Goal: Contribute content: Contribute content

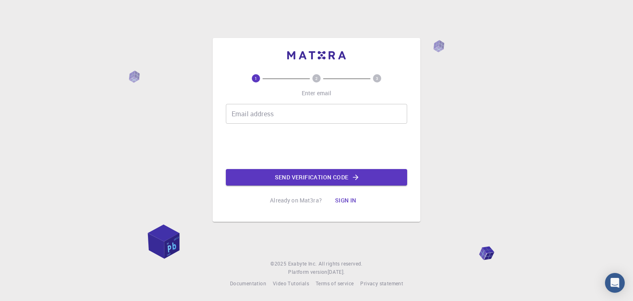
click at [267, 115] on input "Email address" at bounding box center [316, 114] width 181 height 20
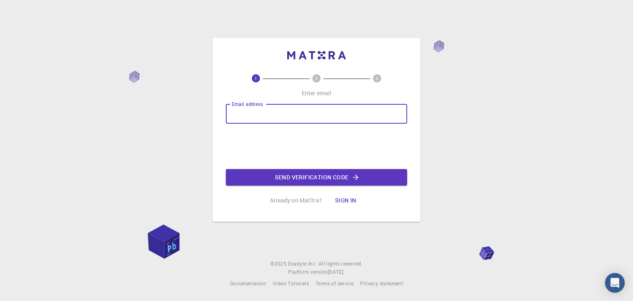
paste input "gustavo_ar"
type input "gustavo_ar"
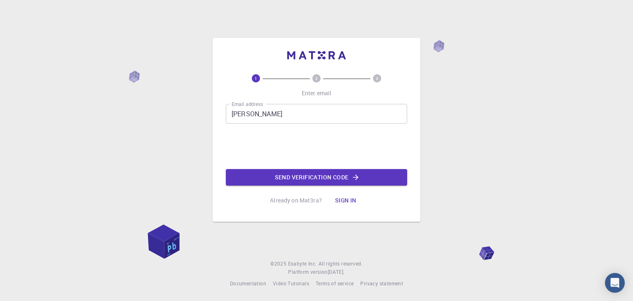
click at [143, 104] on div "1 2 3 Enter email Email address gustavo_ar Email address Send verification code…" at bounding box center [316, 150] width 633 height 301
click at [353, 195] on button "Sign in" at bounding box center [345, 200] width 35 height 16
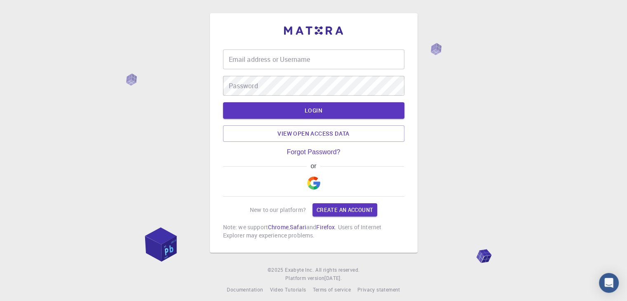
type input "gustavo_ar"
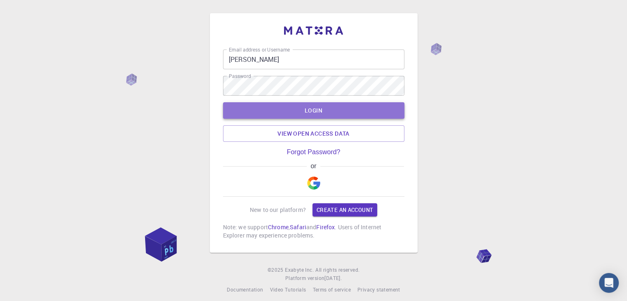
click at [314, 109] on button "LOGIN" at bounding box center [313, 110] width 181 height 16
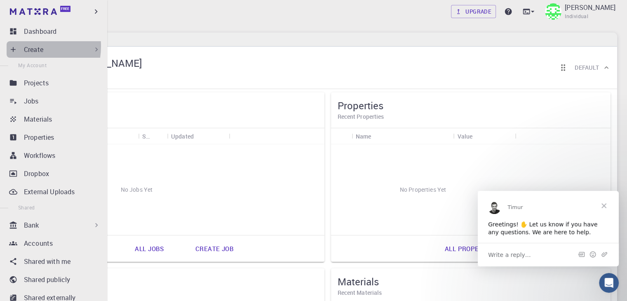
click at [22, 46] on div "Create" at bounding box center [55, 49] width 97 height 16
click at [50, 50] on div "Create" at bounding box center [62, 50] width 77 height 10
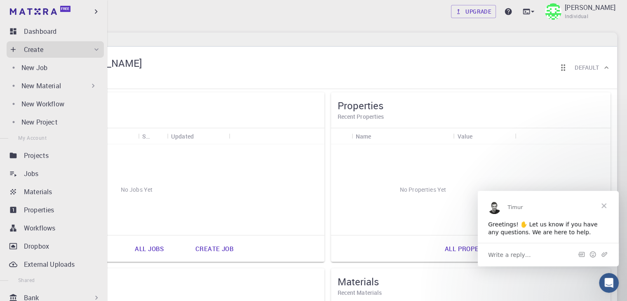
click at [45, 89] on p "New Material" at bounding box center [41, 86] width 40 height 10
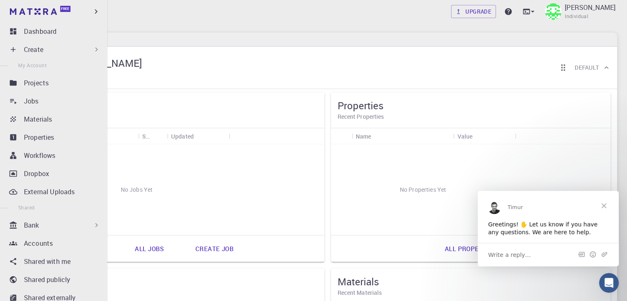
click at [42, 48] on p "Create" at bounding box center [33, 50] width 19 height 10
click at [43, 50] on p "Create" at bounding box center [33, 50] width 19 height 10
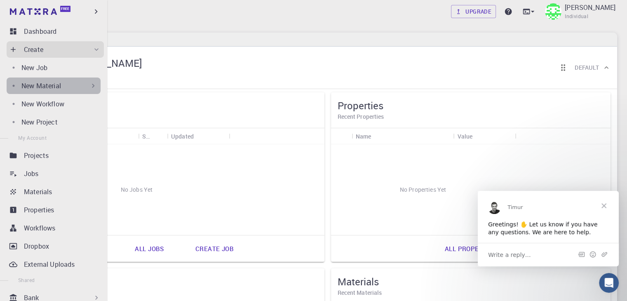
click at [59, 83] on p "New Material" at bounding box center [41, 86] width 40 height 10
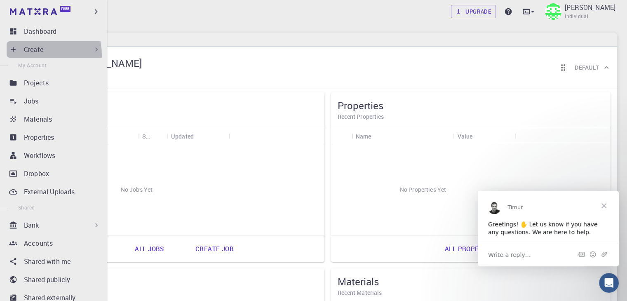
click at [38, 55] on div "Create" at bounding box center [55, 49] width 97 height 16
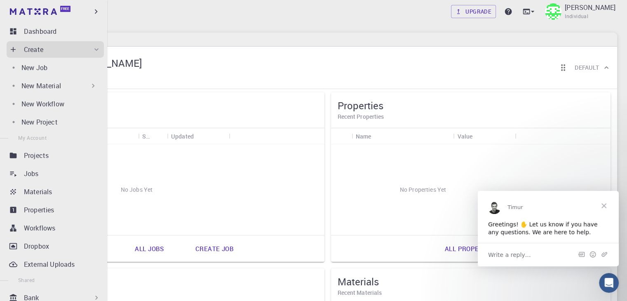
click at [51, 87] on p "New Material" at bounding box center [41, 86] width 40 height 10
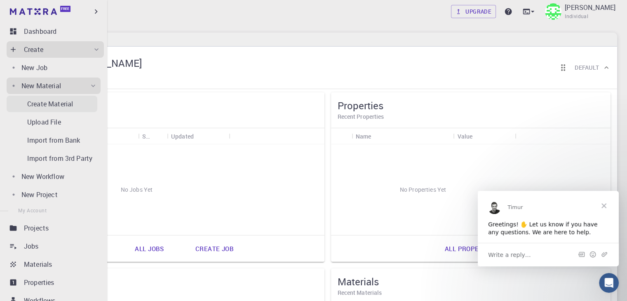
click at [53, 106] on p "Create Material" at bounding box center [50, 104] width 46 height 10
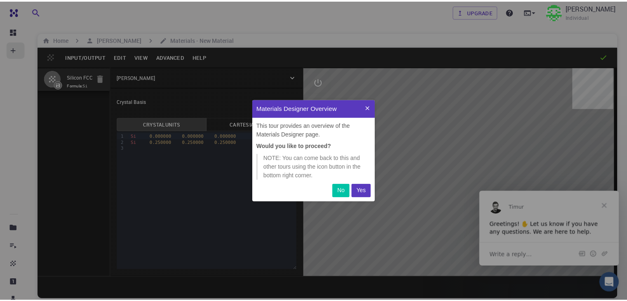
scroll to position [96, 117]
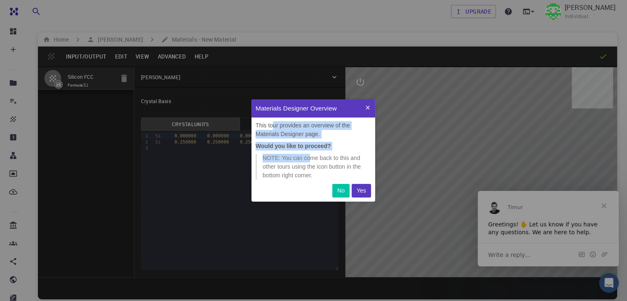
drag, startPoint x: 305, startPoint y: 151, endPoint x: 272, endPoint y: 127, distance: 40.8
click at [272, 127] on div "This tour provides an overview of the Materials Designer page. Would you like t…" at bounding box center [313, 150] width 124 height 67
click at [293, 131] on p "This tour provides an overview of the Materials Designer page." at bounding box center [312, 129] width 115 height 17
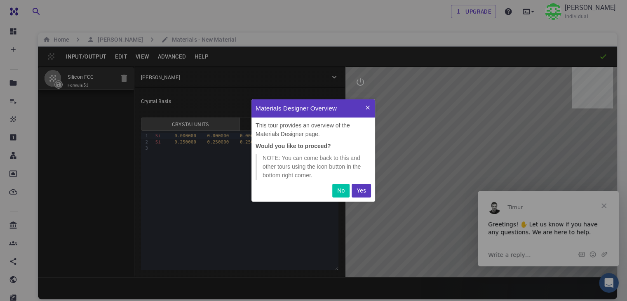
click at [363, 192] on p "Yes" at bounding box center [360, 190] width 9 height 9
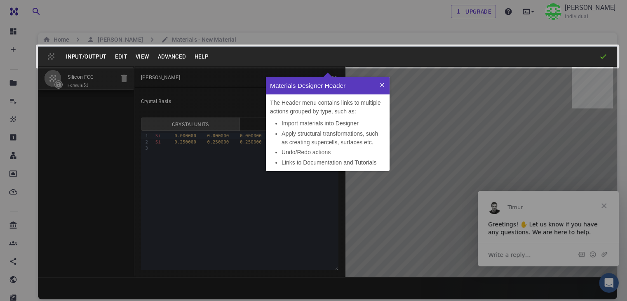
scroll to position [88, 117]
click at [408, 148] on icon at bounding box center [334, 171] width 750 height 424
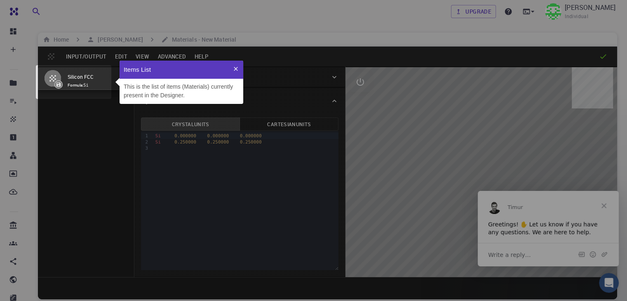
scroll to position [37, 117]
click at [377, 114] on icon at bounding box center [334, 171] width 750 height 424
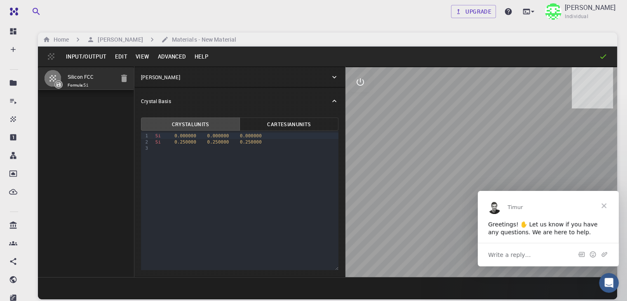
drag, startPoint x: 412, startPoint y: 143, endPoint x: 507, endPoint y: 162, distance: 96.1
click at [506, 162] on div at bounding box center [481, 172] width 272 height 210
drag, startPoint x: 443, startPoint y: 169, endPoint x: 419, endPoint y: 170, distance: 24.8
drag, startPoint x: 896, startPoint y: 361, endPoint x: 603, endPoint y: 204, distance: 332.6
click at [603, 204] on span "Close" at bounding box center [604, 205] width 30 height 30
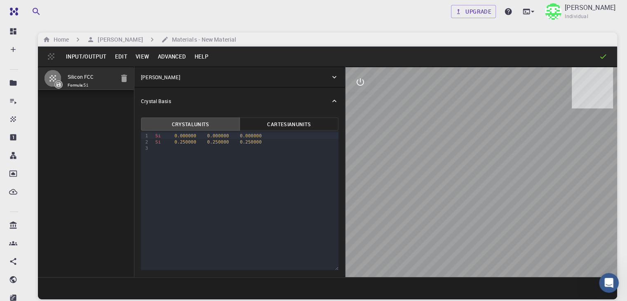
drag, startPoint x: 517, startPoint y: 192, endPoint x: 452, endPoint y: 190, distance: 65.1
click at [452, 190] on div at bounding box center [481, 172] width 272 height 210
drag, startPoint x: 425, startPoint y: 190, endPoint x: 501, endPoint y: 196, distance: 76.1
drag, startPoint x: 501, startPoint y: 196, endPoint x: 506, endPoint y: 199, distance: 6.5
click at [503, 199] on div at bounding box center [481, 172] width 272 height 210
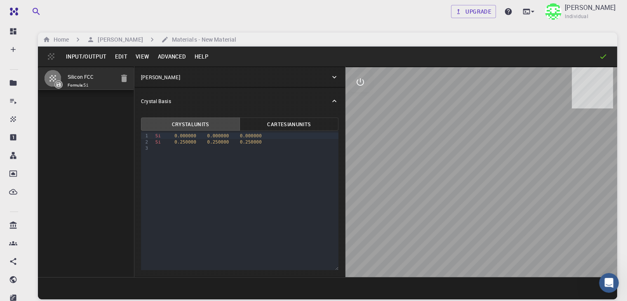
drag, startPoint x: 505, startPoint y: 201, endPoint x: 459, endPoint y: 218, distance: 48.7
click at [459, 218] on div at bounding box center [481, 172] width 272 height 210
drag, startPoint x: 467, startPoint y: 217, endPoint x: 478, endPoint y: 228, distance: 16.0
click at [479, 228] on div at bounding box center [481, 172] width 272 height 210
click at [202, 152] on div "Si 0.000000 0.000000 0.000000 Si 0.250000 0.250000 0.250000" at bounding box center [246, 142] width 186 height 22
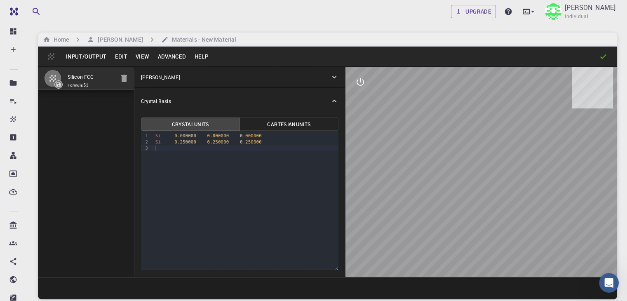
click at [173, 145] on div at bounding box center [246, 148] width 186 height 6
click at [174, 140] on span "0.250000" at bounding box center [185, 141] width 22 height 5
click at [165, 138] on div "Si 0.000000 0.000000 0.000000 Si 0.250000 0.250000 0.250000" at bounding box center [246, 142] width 186 height 22
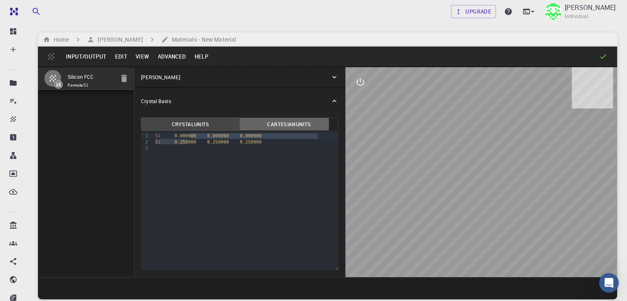
click at [239, 124] on button "Cartesian Units" at bounding box center [288, 123] width 99 height 13
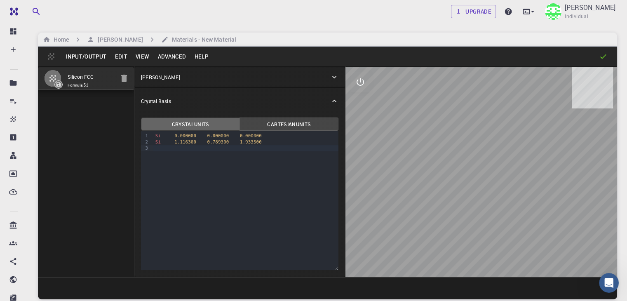
click at [174, 124] on button "Crystal Units" at bounding box center [190, 123] width 99 height 13
click at [239, 125] on button "Cartesian Units" at bounding box center [288, 123] width 99 height 13
click at [169, 142] on div "Si 1.116300 0.789300 1.933500" at bounding box center [246, 142] width 186 height 6
drag, startPoint x: 168, startPoint y: 143, endPoint x: 119, endPoint y: 136, distance: 49.5
click at [141, 137] on div "9 1 2 3 › Si 0.000000 0.000000 0.000000 Si 1.116300 0.789300 1.933500" at bounding box center [239, 200] width 197 height 139
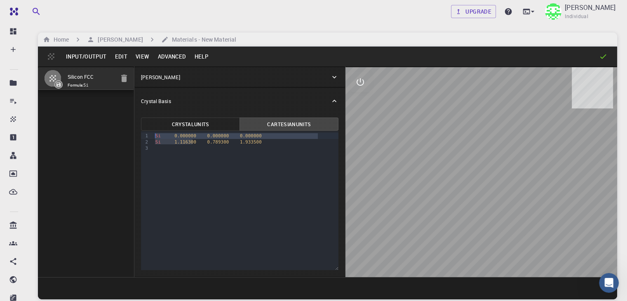
click at [141, 135] on div "1" at bounding box center [145, 136] width 8 height 6
click at [174, 143] on span "1.116300" at bounding box center [185, 141] width 22 height 5
click at [141, 76] on p "Crystal Lattice" at bounding box center [160, 76] width 39 height 7
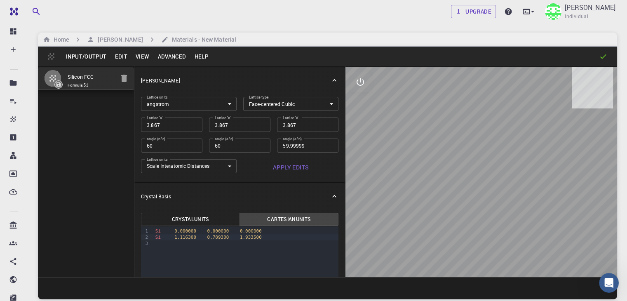
click at [141, 77] on p "Crystal Lattice" at bounding box center [160, 80] width 39 height 7
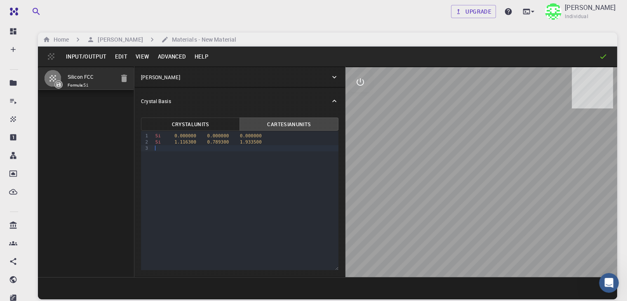
drag, startPoint x: 130, startPoint y: 149, endPoint x: 169, endPoint y: 147, distance: 38.8
click at [169, 147] on div at bounding box center [246, 148] width 186 height 6
click at [169, 129] on button "Crystal Units" at bounding box center [190, 123] width 99 height 13
click at [240, 128] on button "Cartesian Units" at bounding box center [288, 123] width 99 height 13
click at [189, 127] on button "Crystal Units" at bounding box center [190, 123] width 99 height 13
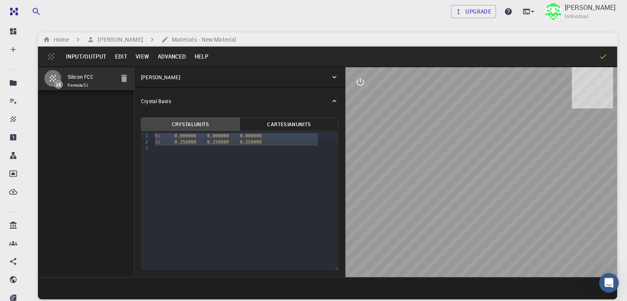
drag, startPoint x: 152, startPoint y: 147, endPoint x: 117, endPoint y: 135, distance: 37.3
click at [141, 135] on div "9 1 2 3 › Si 0.000000 0.000000 0.000000 Si 0.250000 0.250000 0.250000" at bounding box center [239, 200] width 197 height 139
copy div "Si 0.000000 0.000000 0.000000 Si 0.250000 0.250000 0.250000"
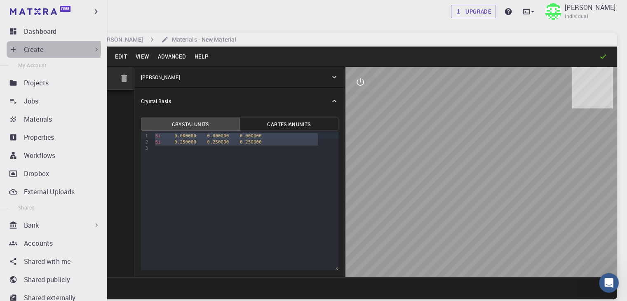
click at [35, 48] on p "Create" at bounding box center [33, 50] width 19 height 10
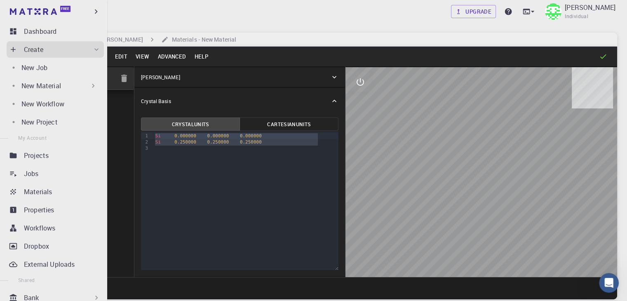
click at [63, 87] on div "New Material" at bounding box center [59, 86] width 76 height 10
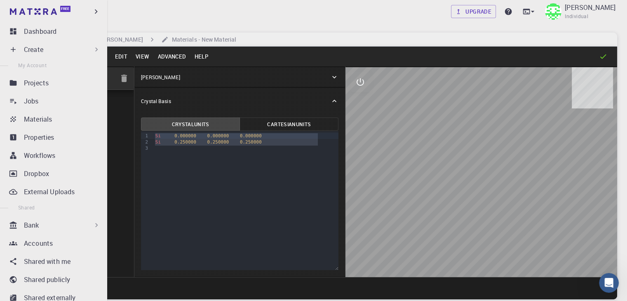
click at [64, 47] on div "Create" at bounding box center [62, 50] width 77 height 10
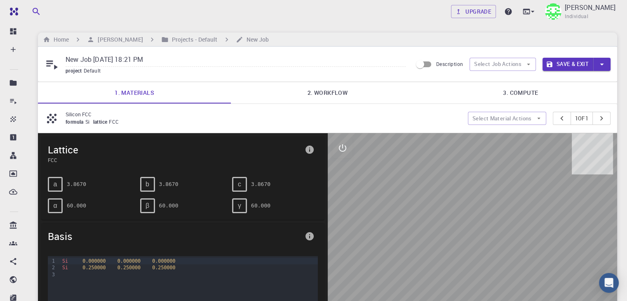
click at [348, 96] on link "2. Workflow" at bounding box center [327, 92] width 193 height 21
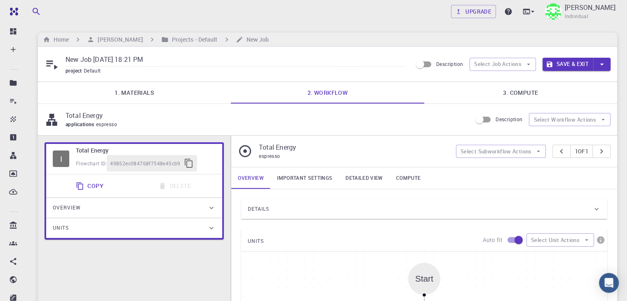
click at [167, 96] on link "1. Materials" at bounding box center [134, 92] width 193 height 21
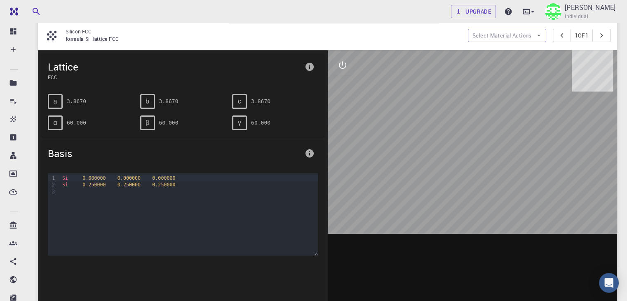
scroll to position [41, 0]
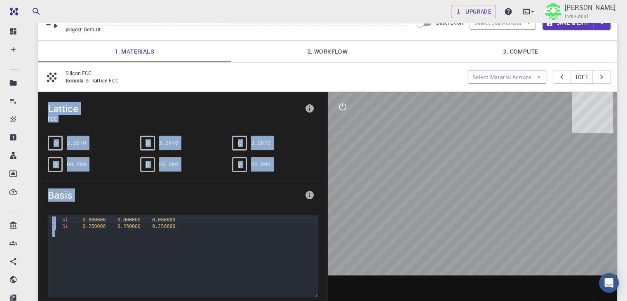
drag, startPoint x: 49, startPoint y: 111, endPoint x: 184, endPoint y: 241, distance: 186.8
click at [183, 246] on div "Lattice FCC a 3.8670 b 3.8670 c 3.8670 α 60.000 β 60.000 γ 60.000 Basis 9 1 2 3…" at bounding box center [183, 220] width 290 height 256
click at [173, 203] on div "Basis" at bounding box center [182, 195] width 283 height 26
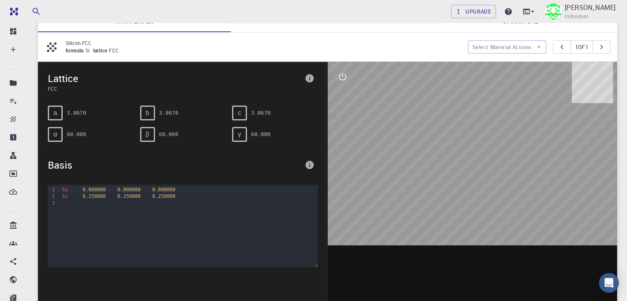
scroll to position [82, 0]
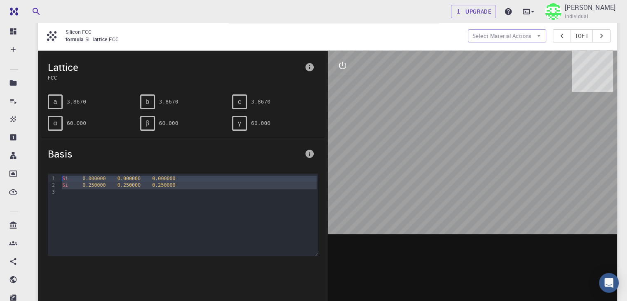
drag, startPoint x: 105, startPoint y: 198, endPoint x: 66, endPoint y: 188, distance: 39.6
click at [63, 173] on div "Si 0.000000 0.000000 0.000000 Si 0.250000 0.250000 0.250000" at bounding box center [189, 214] width 258 height 82
click at [68, 197] on div "Si 0.000000 0.000000 0.000000 Si 0.250000 0.250000 0.250000" at bounding box center [189, 214] width 258 height 82
drag, startPoint x: 69, startPoint y: 194, endPoint x: 44, endPoint y: 161, distance: 41.9
click at [44, 161] on div "Basis 9 1 2 3 › Si 0.000000 0.000000 0.000000 Si 0.250000 0.250000 0.250000" at bounding box center [182, 222] width 283 height 163
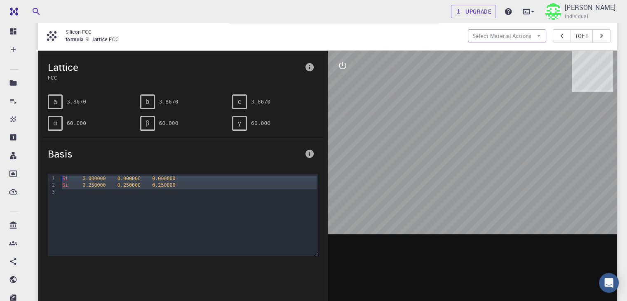
copy div "Si 0.000000 0.000000 0.000000 Si 0.250000 0.250000 0.250000"
click at [306, 154] on icon "info" at bounding box center [309, 154] width 8 height 8
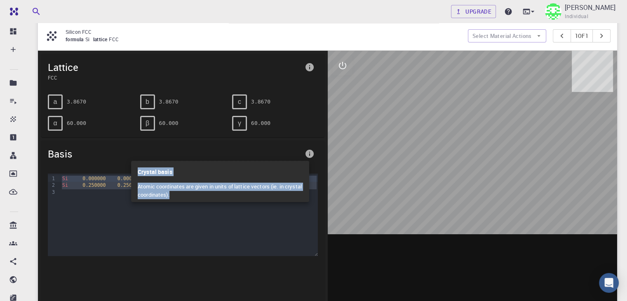
drag, startPoint x: 196, startPoint y: 194, endPoint x: 131, endPoint y: 169, distance: 70.0
click at [131, 169] on div "Crystal basis Atomic coordinates are given in units of lattice vectors (ie. in …" at bounding box center [220, 181] width 178 height 41
copy div "Crystal basis Atomic coordinates are given in units of lattice vectors (ie. in …"
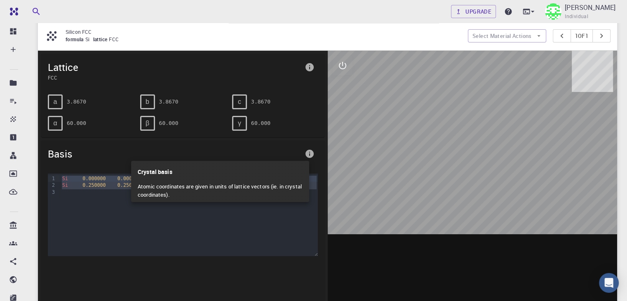
click at [153, 220] on div at bounding box center [313, 150] width 627 height 301
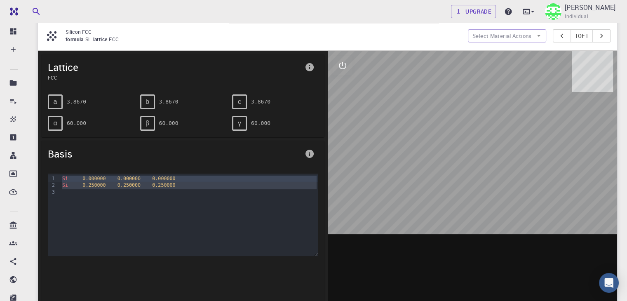
drag, startPoint x: 194, startPoint y: 211, endPoint x: 41, endPoint y: 173, distance: 157.6
click at [41, 173] on div "9 1 2 3 › Si 0.000000 0.000000 0.000000 Si 0.250000 0.250000 0.250000" at bounding box center [182, 235] width 283 height 137
copy div "Si 0.000000 0.000000 0.000000 Si 0.250000 0.250000 0.250000"
click at [84, 107] on div "a 3.8670" at bounding box center [91, 101] width 86 height 15
drag, startPoint x: 393, startPoint y: 81, endPoint x: 374, endPoint y: 75, distance: 19.8
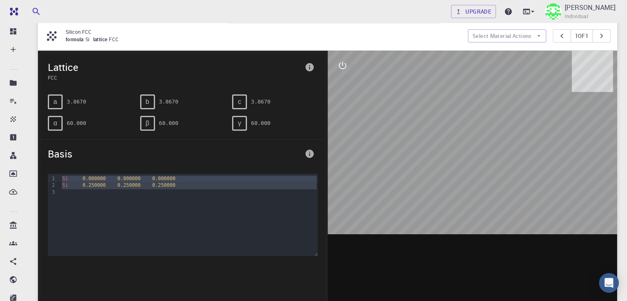
click at [391, 82] on div at bounding box center [473, 179] width 290 height 256
click at [332, 66] on div at bounding box center [473, 179] width 290 height 256
click at [342, 68] on icon "interactive" at bounding box center [342, 66] width 10 height 10
click at [344, 84] on icon "view" at bounding box center [342, 85] width 9 height 6
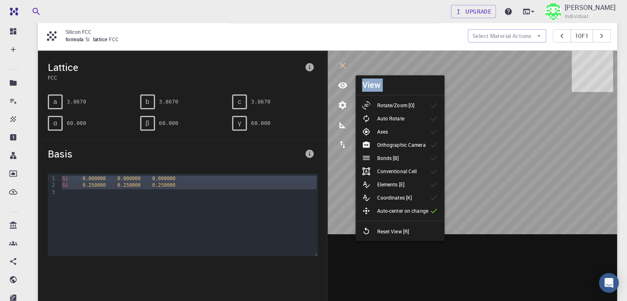
click at [498, 87] on body "Free Dashboard Create New Job New Material Create Material Upload File Import f…" at bounding box center [313, 182] width 627 height 528
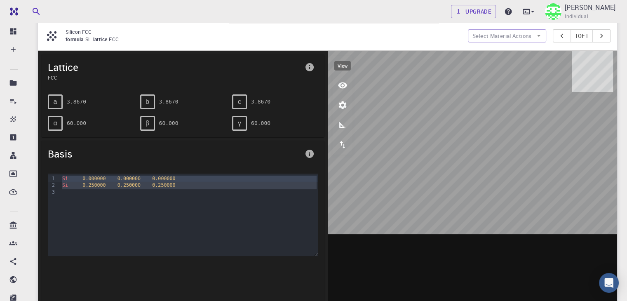
click at [342, 89] on icon "view" at bounding box center [342, 85] width 10 height 10
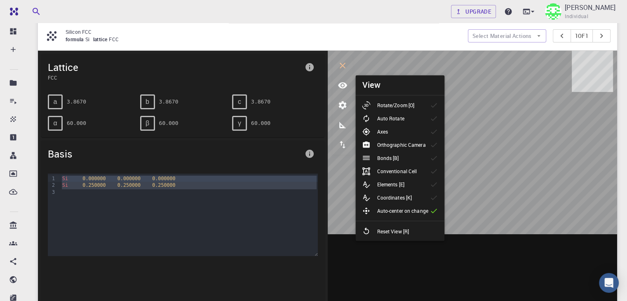
click at [414, 106] on p "Rotate/Zoom [O]" at bounding box center [395, 104] width 37 height 7
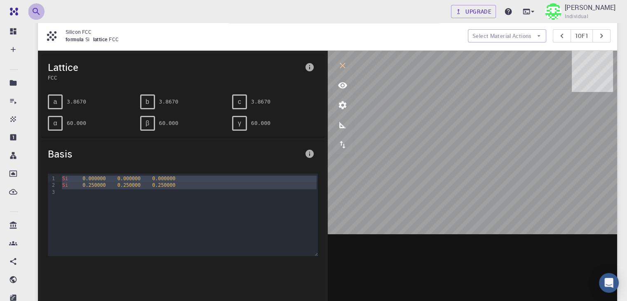
click at [37, 14] on icon "button" at bounding box center [36, 12] width 10 height 10
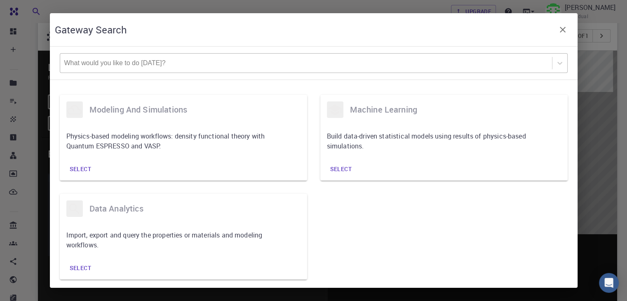
click at [124, 62] on div at bounding box center [305, 63] width 483 height 9
paste input "Amorphous Cell Builder""
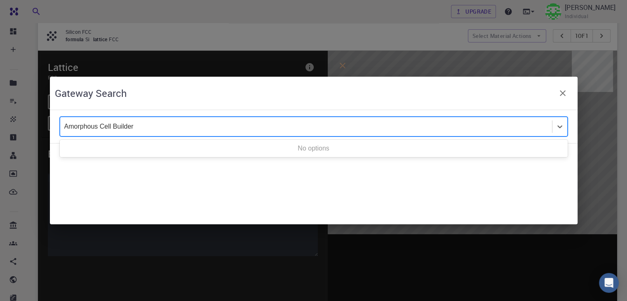
type input "Amorphous Cell Builder"
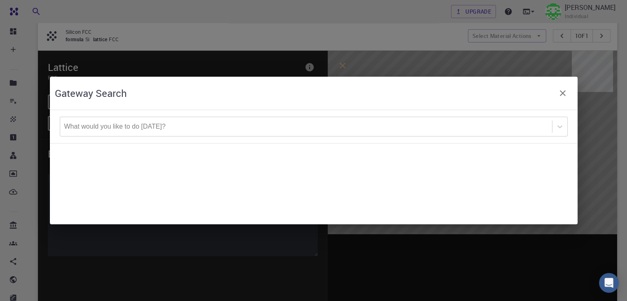
click at [112, 58] on div "Gateway Search What would you like to do [DATE]?" at bounding box center [313, 150] width 627 height 301
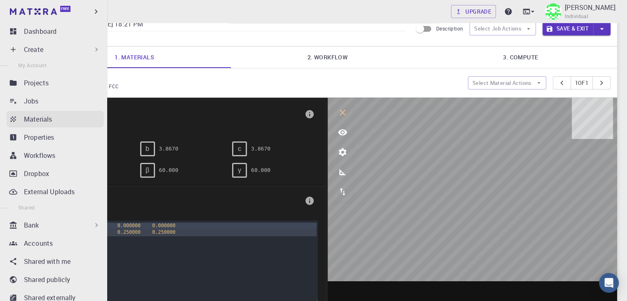
scroll to position [0, 0]
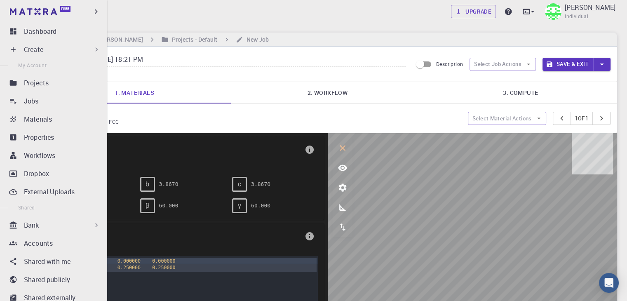
click at [19, 51] on div "Create" at bounding box center [55, 49] width 97 height 16
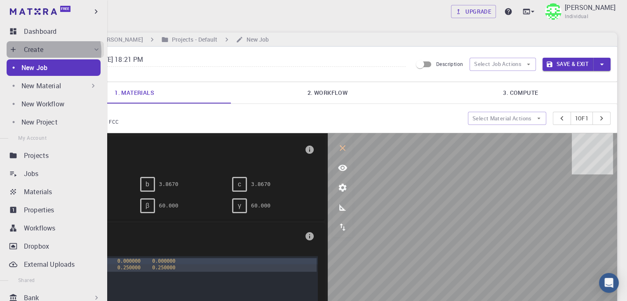
click at [52, 52] on div "Create" at bounding box center [62, 50] width 77 height 10
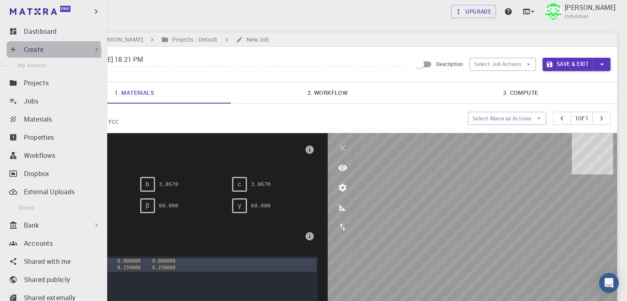
click at [52, 52] on div "Create" at bounding box center [62, 50] width 77 height 10
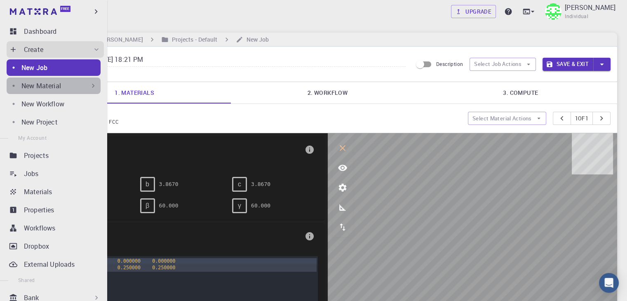
click at [70, 85] on div "New Material" at bounding box center [59, 86] width 76 height 10
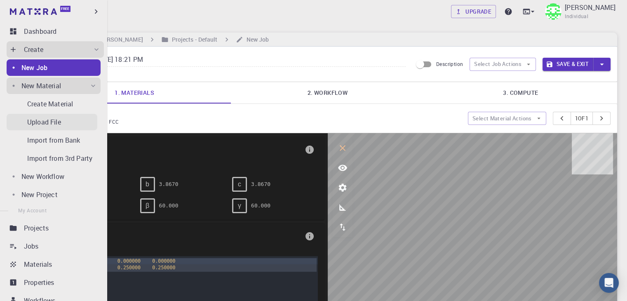
click at [66, 123] on div "Upload File" at bounding box center [62, 122] width 70 height 10
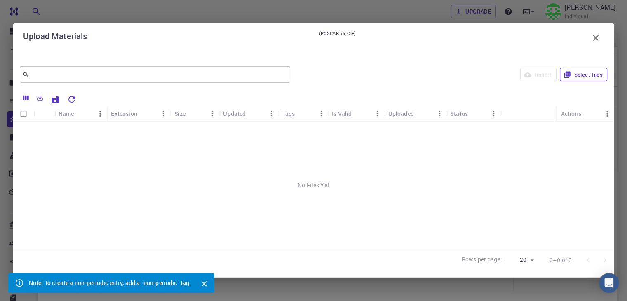
click at [566, 75] on icon "button" at bounding box center [567, 75] width 6 height 6
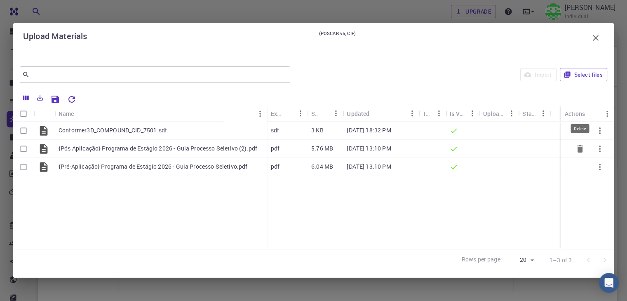
click at [579, 148] on icon "Delete" at bounding box center [580, 148] width 6 height 7
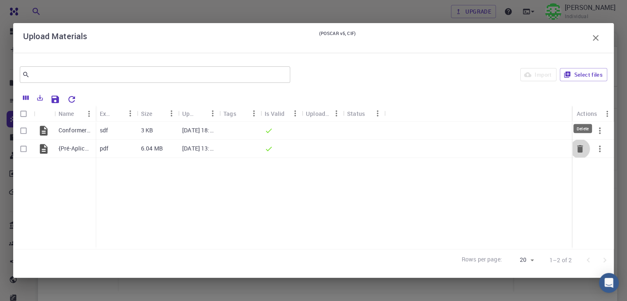
click at [578, 148] on icon "Delete" at bounding box center [580, 148] width 6 height 7
click at [148, 134] on div "3 KB" at bounding box center [157, 131] width 41 height 18
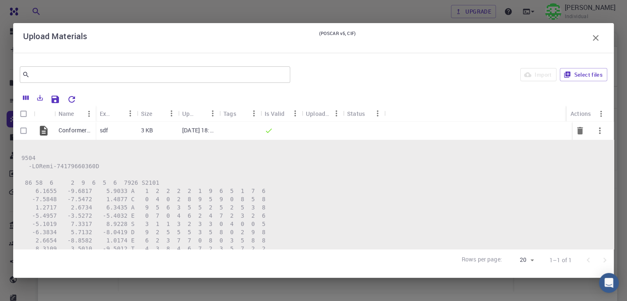
click at [145, 126] on p "3 KB" at bounding box center [147, 130] width 12 height 8
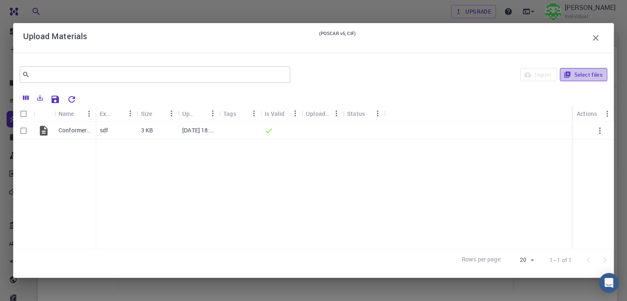
click at [590, 71] on button "Select files" at bounding box center [583, 74] width 47 height 13
click at [80, 128] on p "Conformer3D_COMPOUND_CID_7501.sdf" at bounding box center [75, 130] width 33 height 8
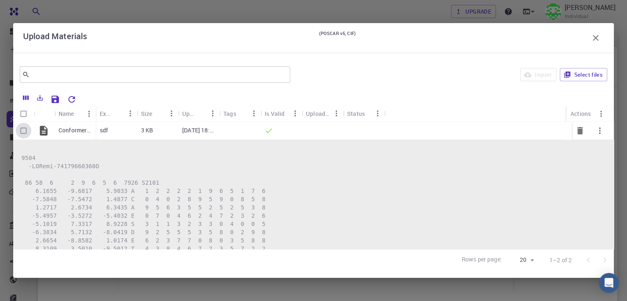
click at [25, 129] on input "Select row" at bounding box center [24, 131] width 16 height 16
checkbox input "true"
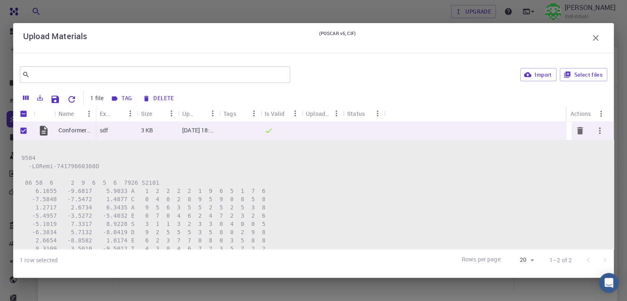
click at [46, 129] on icon at bounding box center [44, 131] width 12 height 12
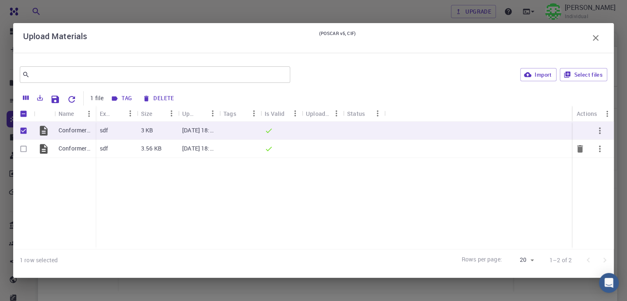
click at [25, 148] on input "Select row" at bounding box center [24, 149] width 16 height 16
checkbox input "true"
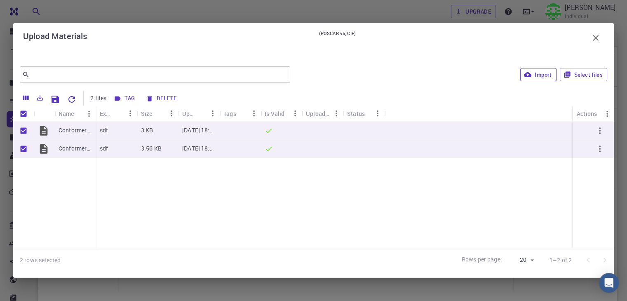
click at [536, 73] on button "Import" at bounding box center [538, 74] width 36 height 13
checkbox input "false"
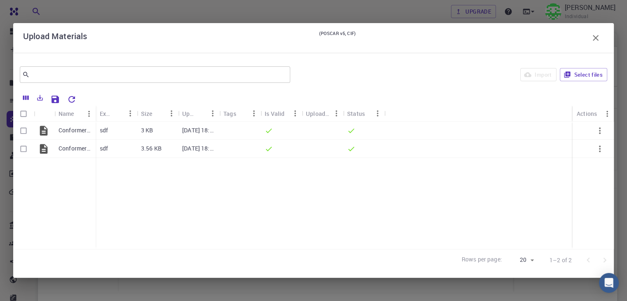
click at [599, 33] on icon "button" at bounding box center [595, 38] width 10 height 10
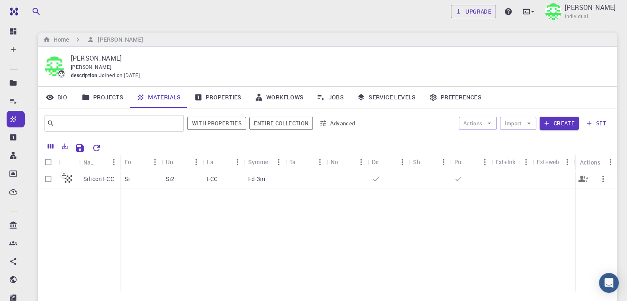
scroll to position [77, 0]
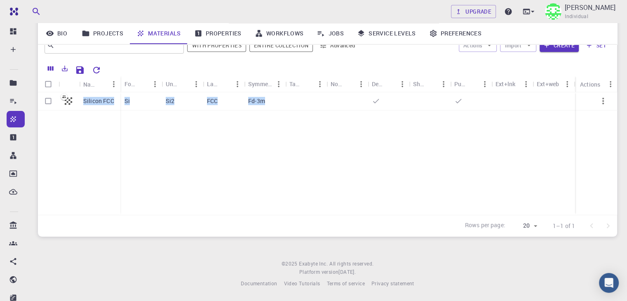
drag, startPoint x: 231, startPoint y: 215, endPoint x: 288, endPoint y: 215, distance: 56.9
click at [293, 214] on div "Name Formula Unit Cell Formula Lattice Symmetry Tags Non-periodic Default Share…" at bounding box center [327, 148] width 579 height 176
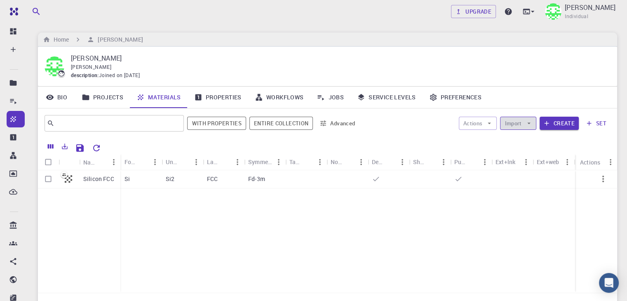
click at [519, 127] on button "Import" at bounding box center [518, 123] width 36 height 13
click at [534, 139] on span "Upload File" at bounding box center [548, 139] width 52 height 8
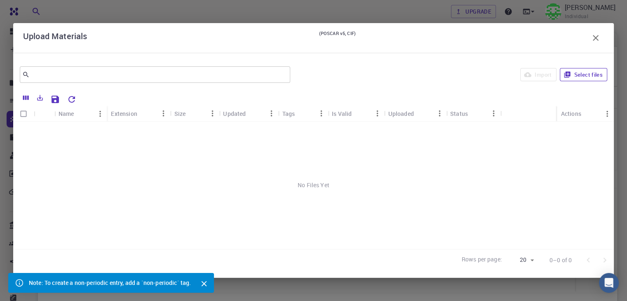
click at [591, 73] on button "Select files" at bounding box center [583, 74] width 47 height 13
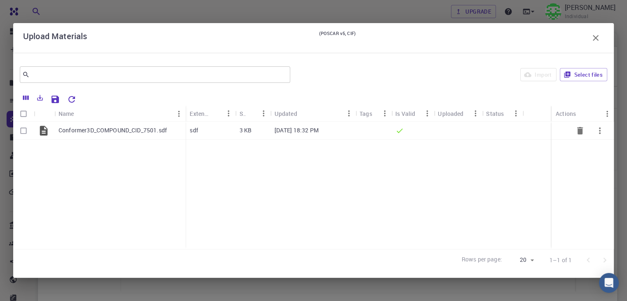
click at [386, 134] on div at bounding box center [373, 131] width 36 height 18
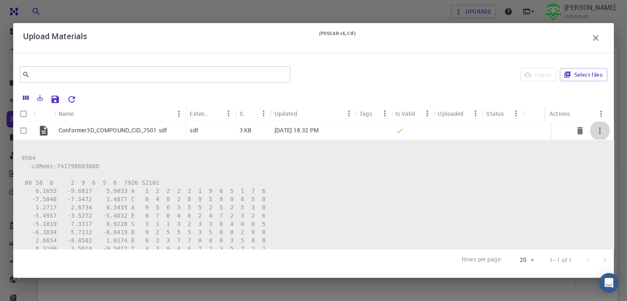
click at [597, 134] on icon "button" at bounding box center [600, 131] width 10 height 10
click at [480, 135] on div at bounding box center [313, 150] width 627 height 301
click at [43, 99] on icon "Export" at bounding box center [40, 98] width 6 height 6
click at [179, 94] on div at bounding box center [343, 98] width 527 height 14
click at [21, 134] on input "Select row" at bounding box center [24, 131] width 16 height 16
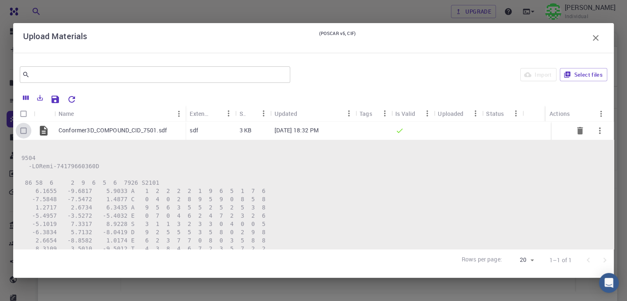
checkbox input "true"
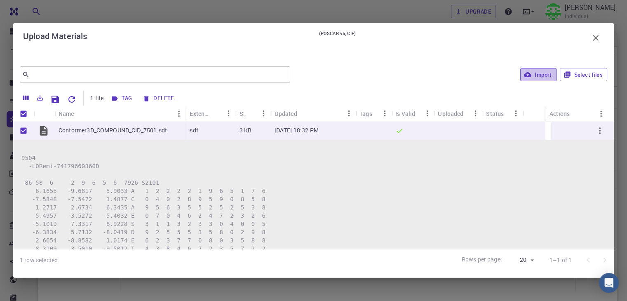
click at [534, 75] on button "Import" at bounding box center [538, 74] width 36 height 13
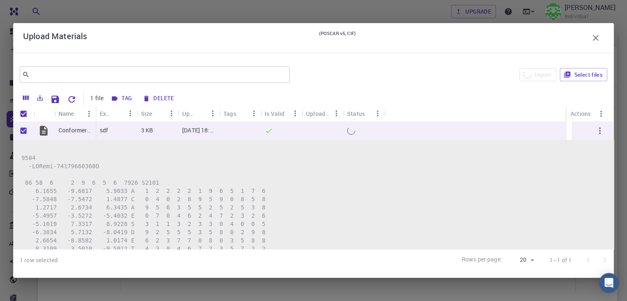
checkbox input "false"
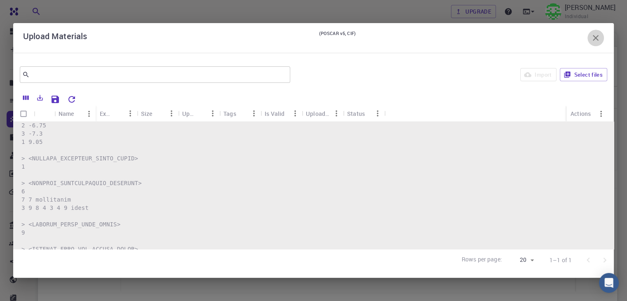
click at [599, 42] on icon "button" at bounding box center [595, 38] width 10 height 10
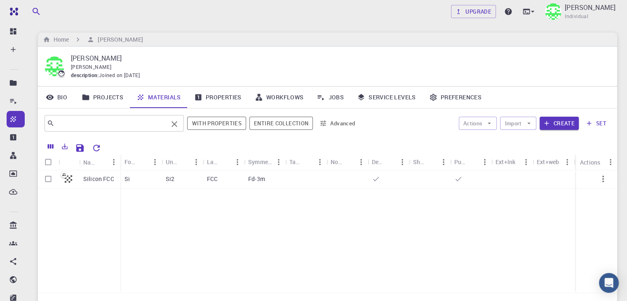
click at [74, 120] on input "text" at bounding box center [110, 123] width 113 height 12
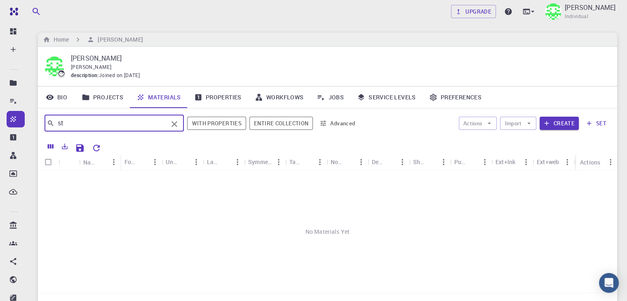
type input "st"
click at [177, 126] on icon "Clear" at bounding box center [174, 124] width 6 height 6
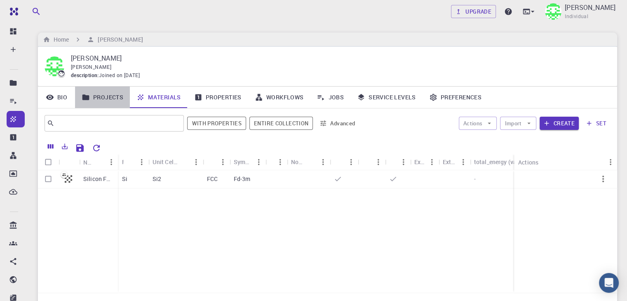
click at [112, 99] on link "Projects" at bounding box center [102, 97] width 55 height 21
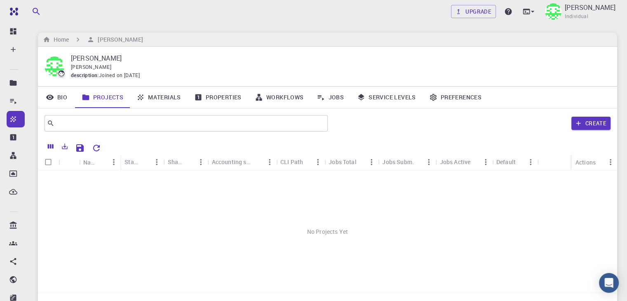
click at [137, 99] on icon at bounding box center [140, 97] width 8 height 8
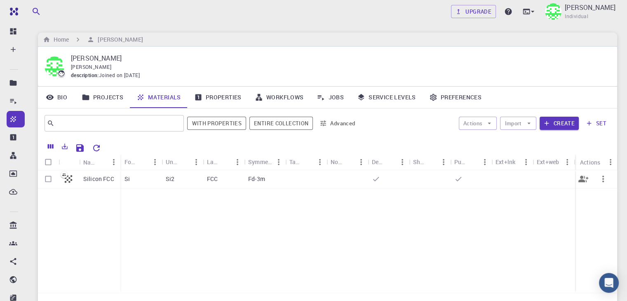
click at [604, 180] on icon "button" at bounding box center [603, 179] width 10 height 10
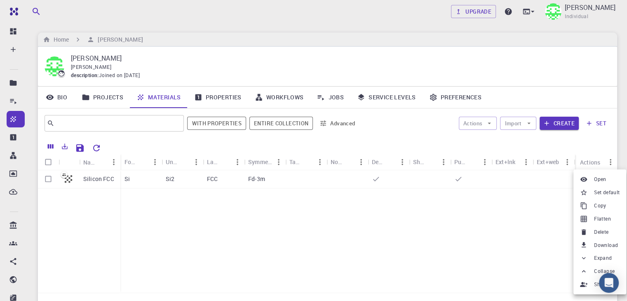
click at [599, 227] on li "Delete" at bounding box center [599, 231] width 53 height 13
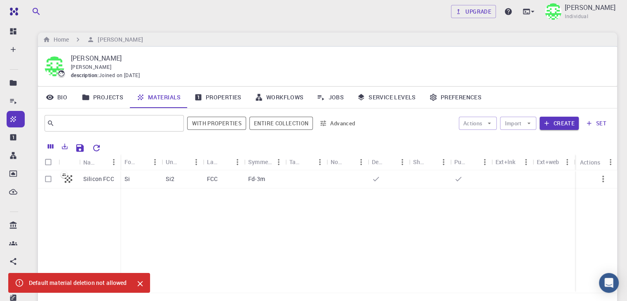
click at [231, 100] on link "Properties" at bounding box center [217, 97] width 61 height 21
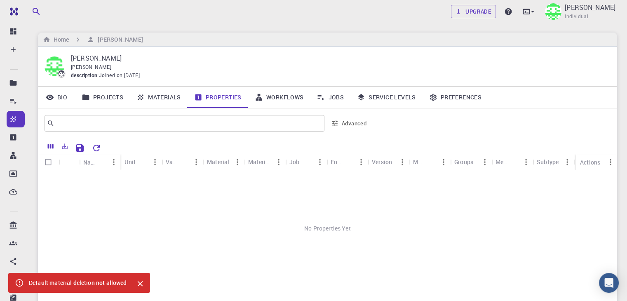
click at [274, 98] on link "Workflows" at bounding box center [279, 97] width 62 height 21
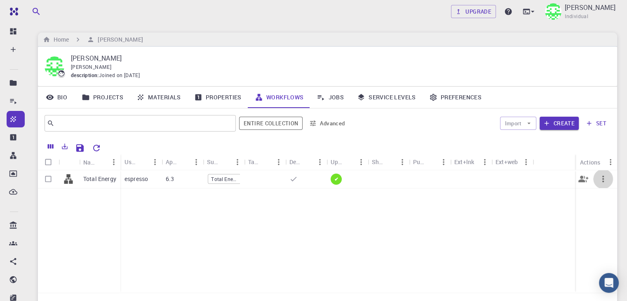
click at [605, 180] on icon "button" at bounding box center [603, 179] width 10 height 10
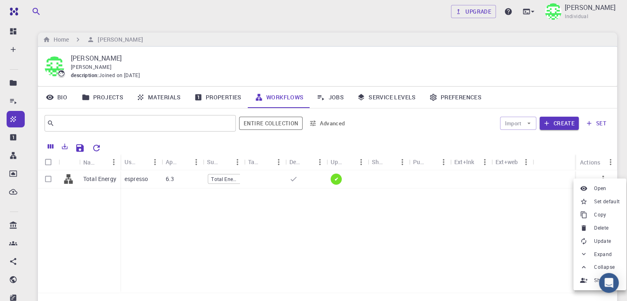
click at [367, 99] on div at bounding box center [313, 150] width 627 height 301
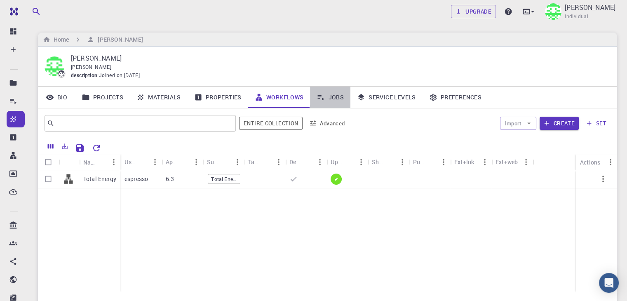
click at [335, 98] on link "Jobs" at bounding box center [330, 97] width 40 height 21
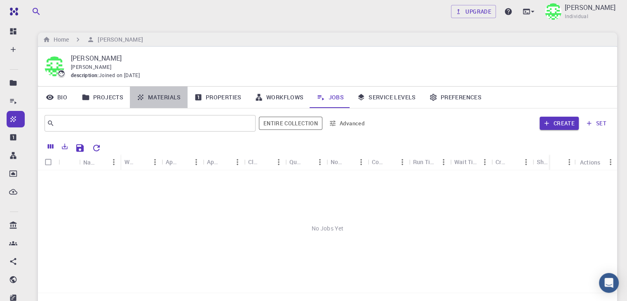
click at [175, 94] on link "Materials" at bounding box center [159, 97] width 58 height 21
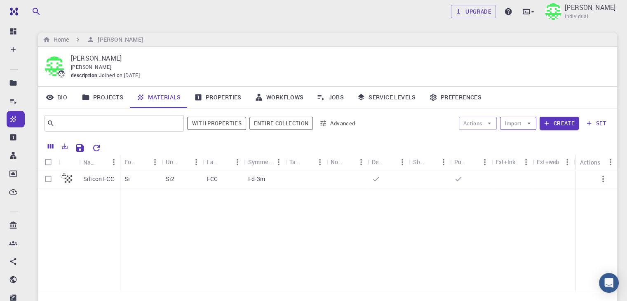
click at [517, 126] on button "Import" at bounding box center [518, 123] width 36 height 13
click at [549, 152] on span "Import From Bank" at bounding box center [548, 152] width 52 height 8
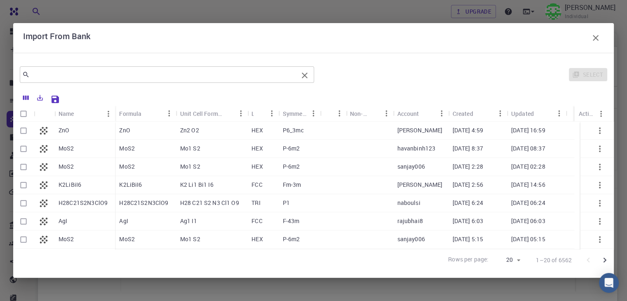
click at [104, 73] on input "text" at bounding box center [164, 75] width 268 height 12
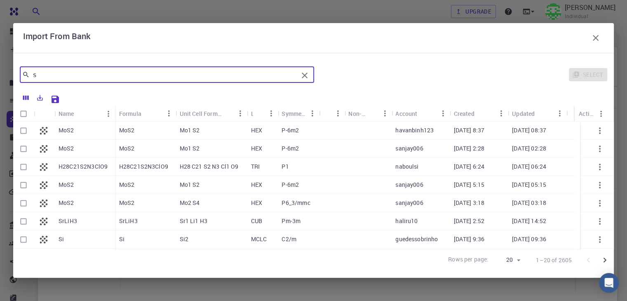
type input "s"
